Goal: Manage account settings

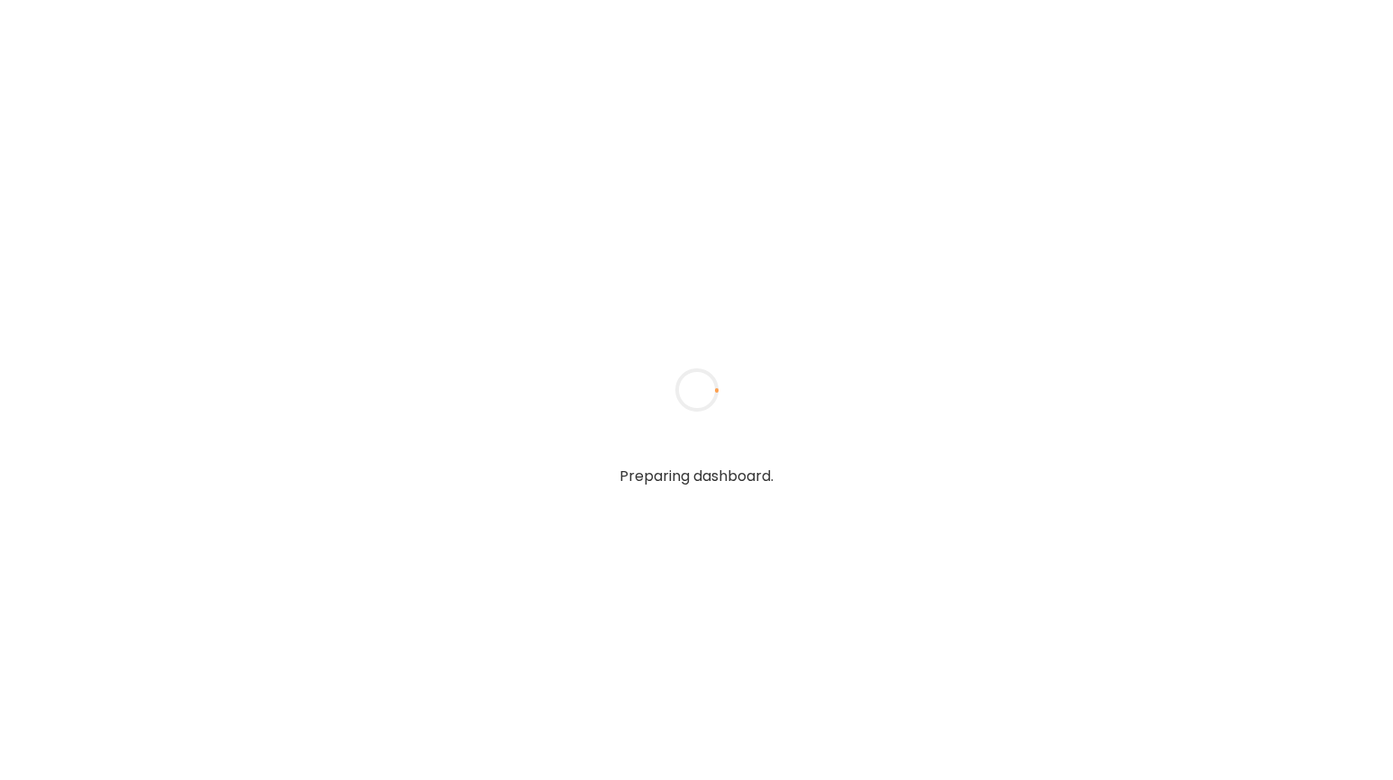
type input "**********"
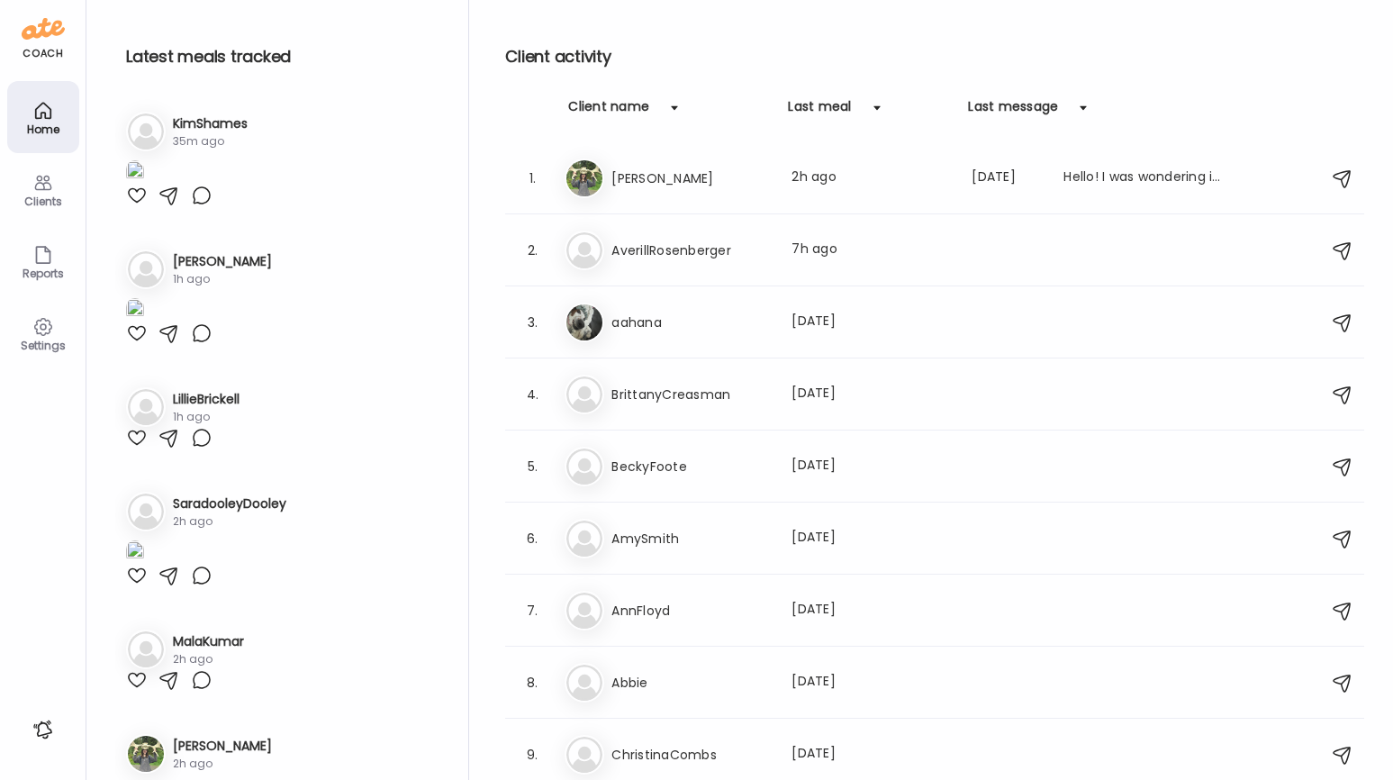
type input "**********"
click at [38, 328] on icon at bounding box center [43, 327] width 22 height 22
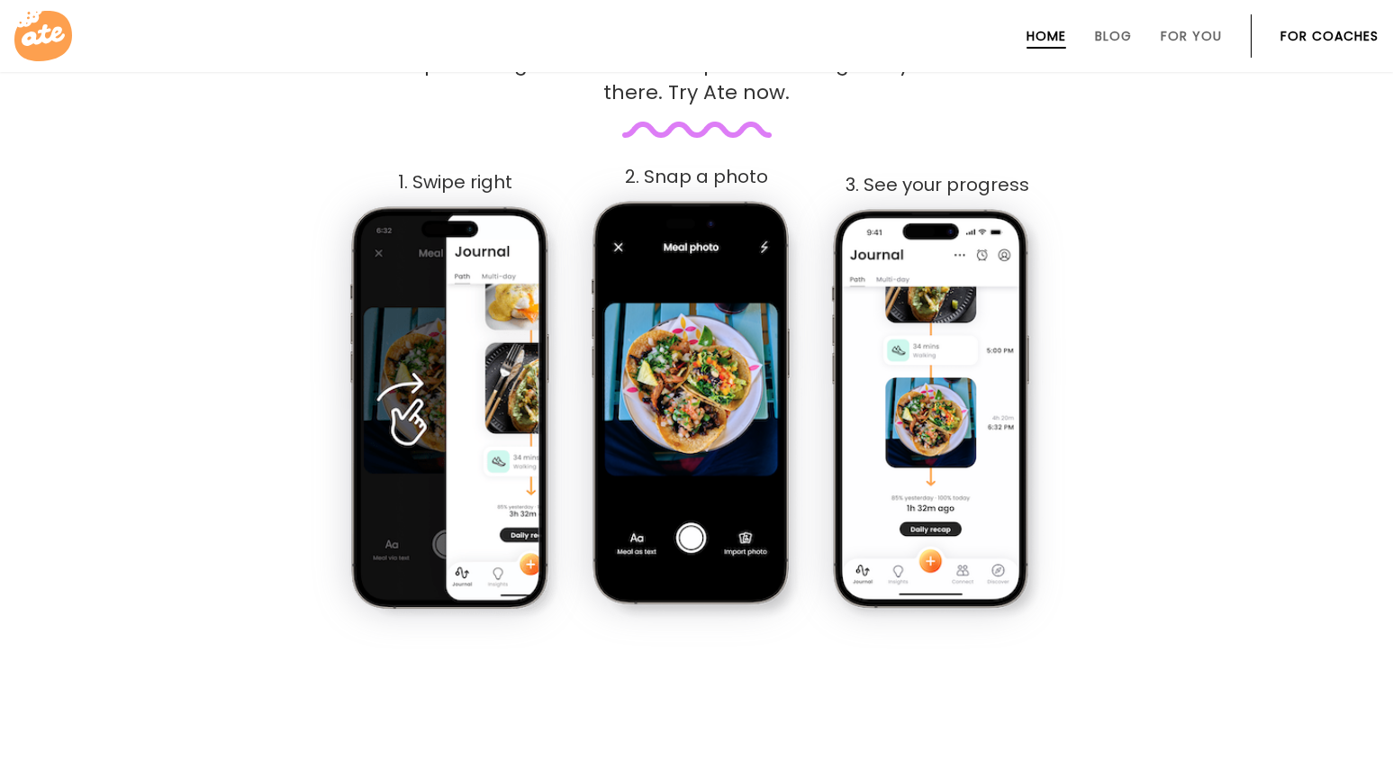
scroll to position [1007, 0]
